Goal: Communication & Community: Answer question/provide support

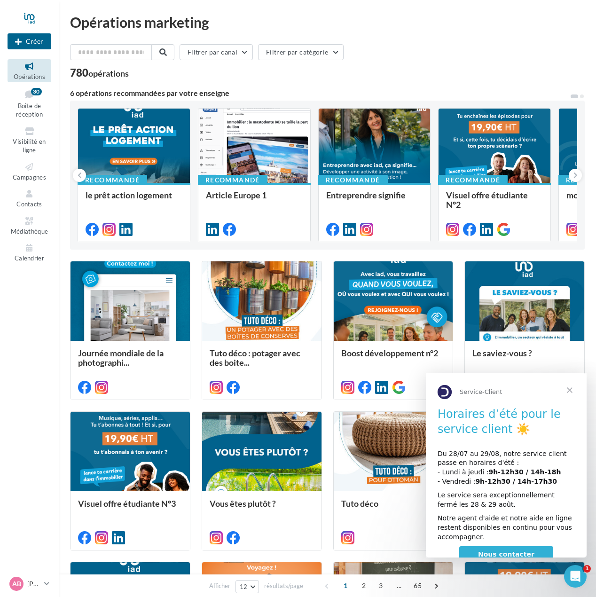
click at [572, 388] on span "Fermer" at bounding box center [570, 390] width 34 height 34
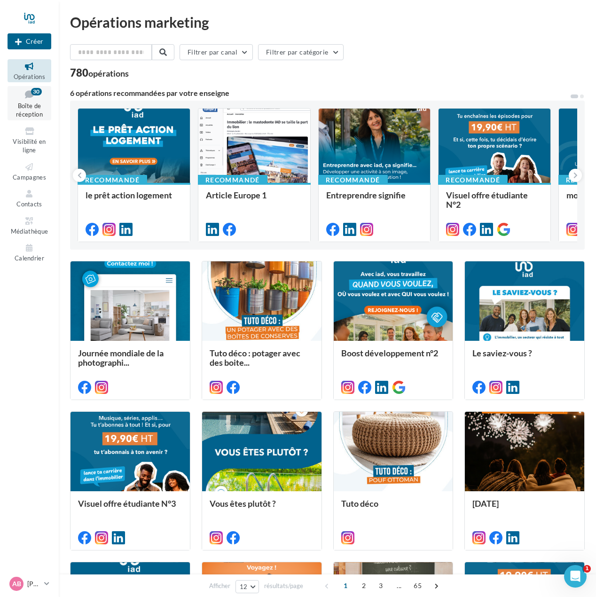
click at [34, 106] on span "Boîte de réception" at bounding box center [29, 110] width 27 height 16
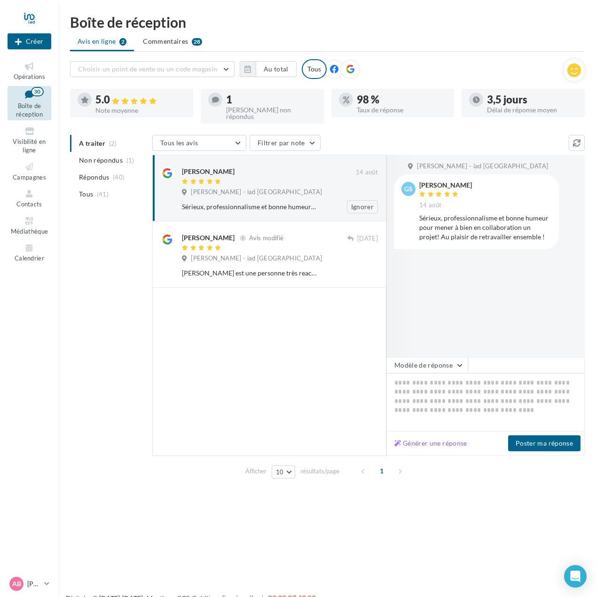
click at [277, 181] on div "[PERSON_NAME] [DATE] [PERSON_NAME] - iad France Sérieux, professionnalisme et b…" at bounding box center [280, 189] width 196 height 47
click at [285, 166] on div "[PERSON_NAME]" at bounding box center [269, 171] width 174 height 10
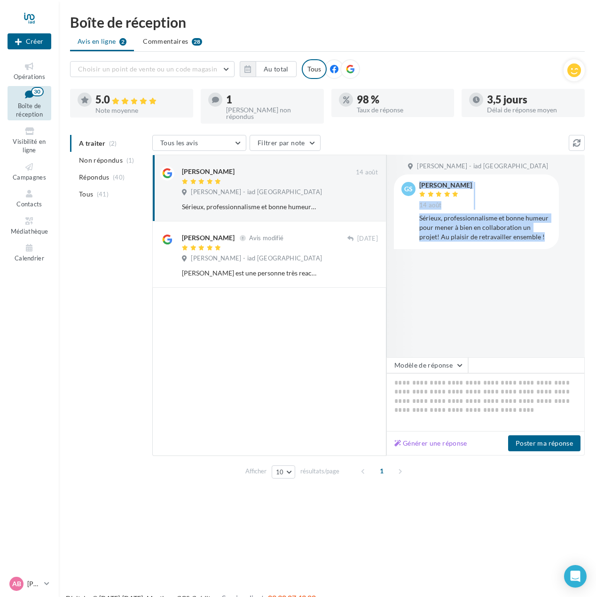
drag, startPoint x: 531, startPoint y: 231, endPoint x: 408, endPoint y: 203, distance: 126.3
click at [410, 207] on div "gs [PERSON_NAME] [DATE] Sérieux, professionnalisme et bonne humeur pour mener à…" at bounding box center [477, 212] width 150 height 60
click at [517, 239] on div "gs [PERSON_NAME] [DATE] Sérieux, professionnalisme et bonne humeur pour mener à…" at bounding box center [476, 211] width 165 height 75
drag, startPoint x: 528, startPoint y: 237, endPoint x: 420, endPoint y: 215, distance: 109.9
click at [420, 215] on div "gs [PERSON_NAME] [DATE] Sérieux, professionnalisme et bonne humeur pour mener à…" at bounding box center [476, 211] width 165 height 75
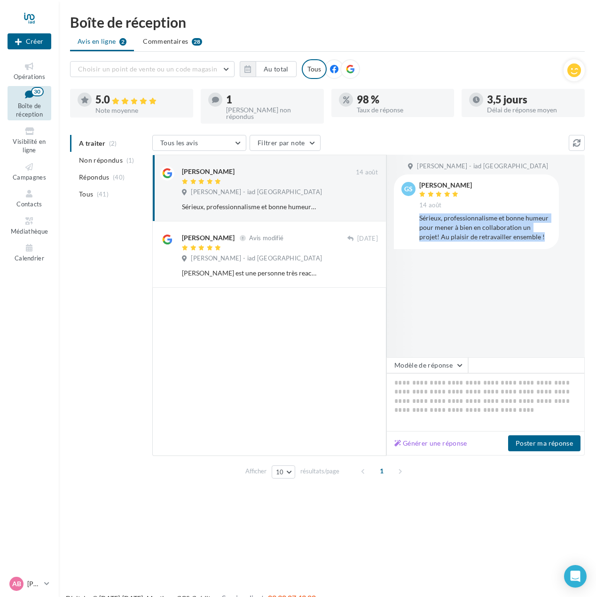
copy div "Sérieux, professionnalisme et bonne humeur pour mener à bien en collaboration u…"
click at [519, 367] on span at bounding box center [526, 365] width 117 height 16
click at [513, 362] on span at bounding box center [526, 365] width 117 height 16
click at [504, 357] on span at bounding box center [526, 365] width 117 height 16
